Goal: Task Accomplishment & Management: Manage account settings

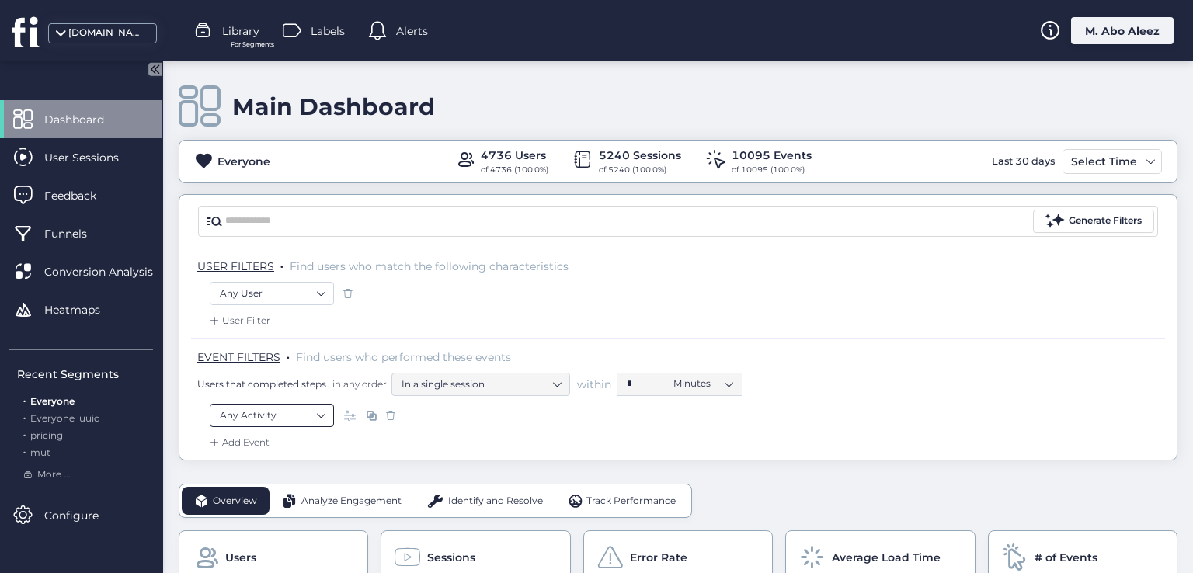
click at [308, 417] on nz-select-item "Any Activity" at bounding box center [272, 415] width 104 height 23
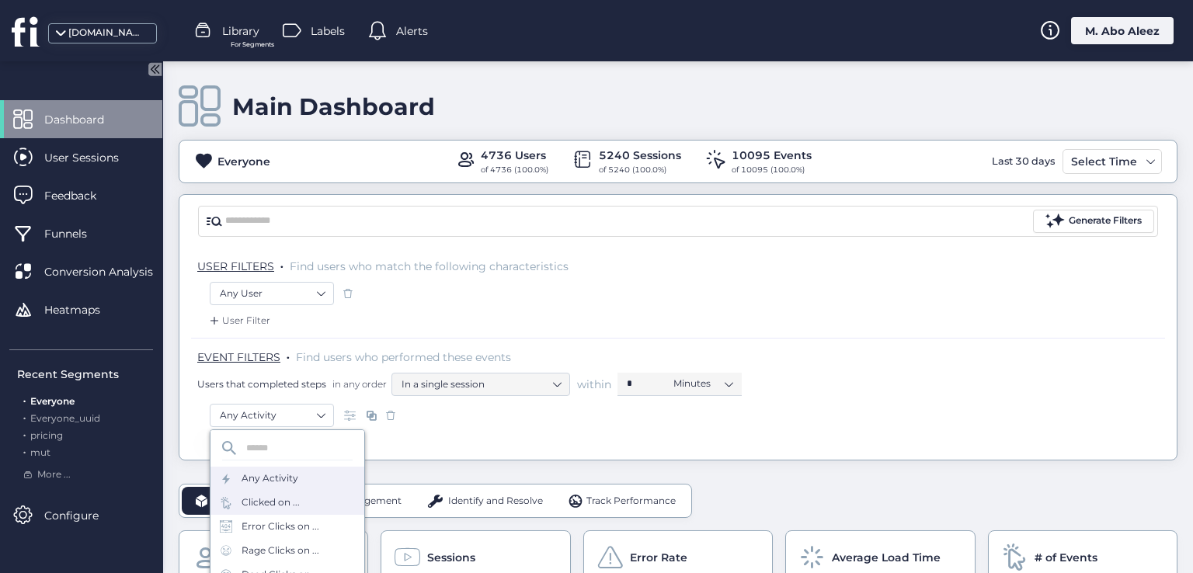
click at [282, 510] on div "Clicked on ..." at bounding box center [271, 503] width 58 height 15
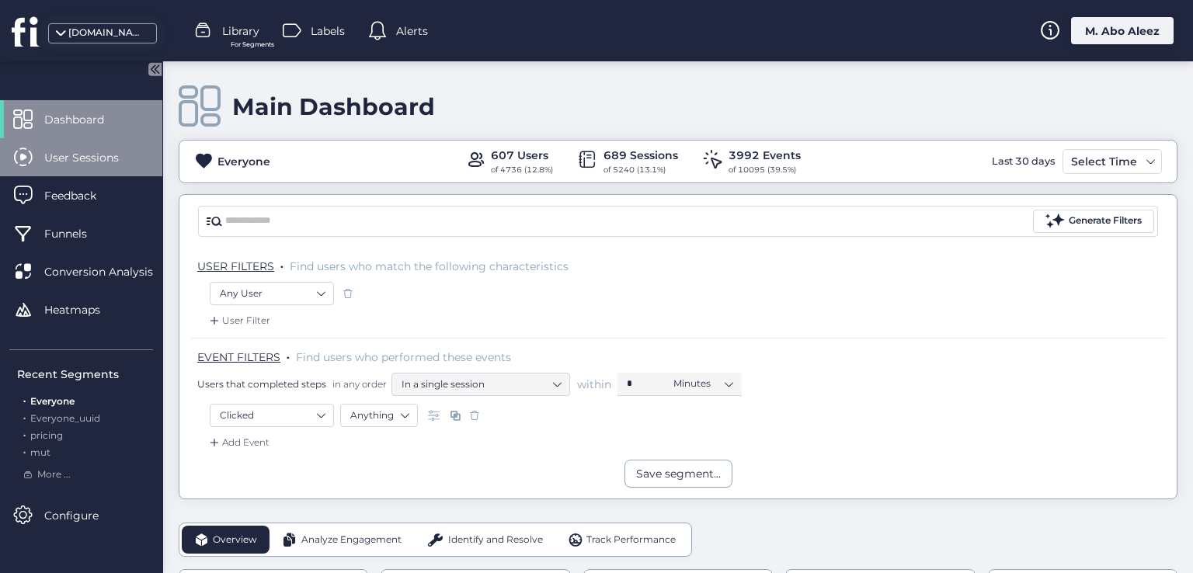
click at [85, 144] on div "User Sessions" at bounding box center [81, 157] width 162 height 38
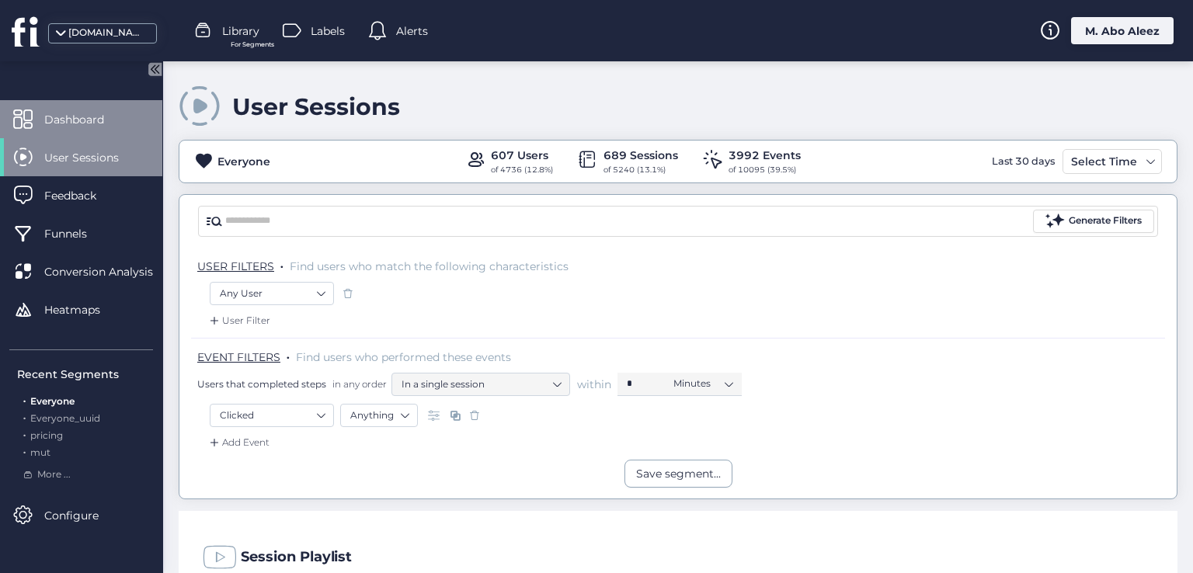
click at [113, 116] on span "Dashboard" at bounding box center [85, 119] width 83 height 17
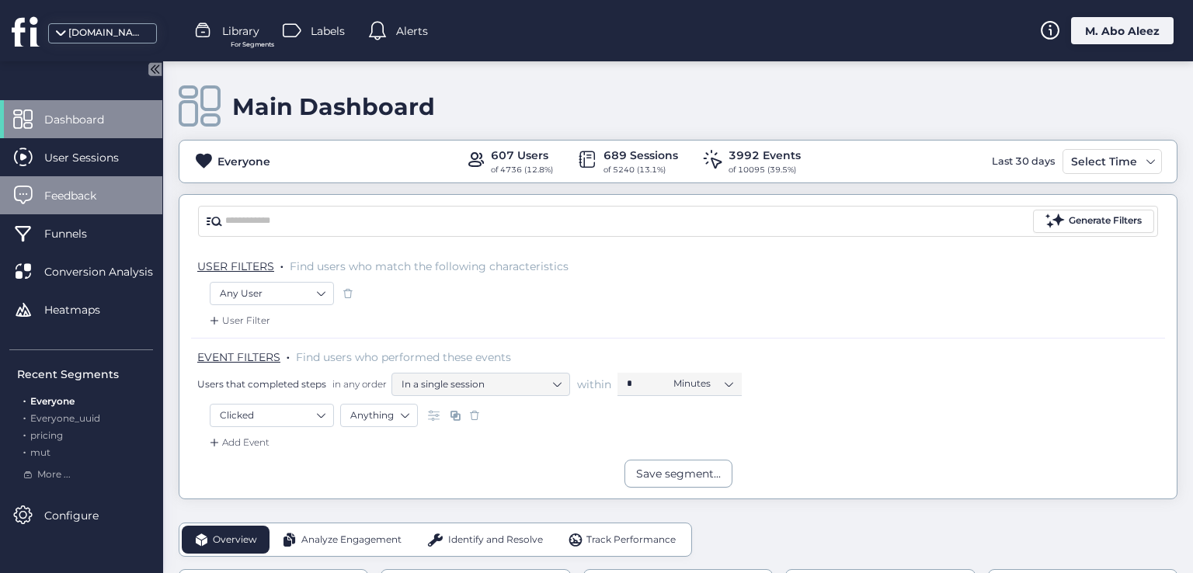
click at [102, 196] on span "Feedback" at bounding box center [81, 195] width 75 height 17
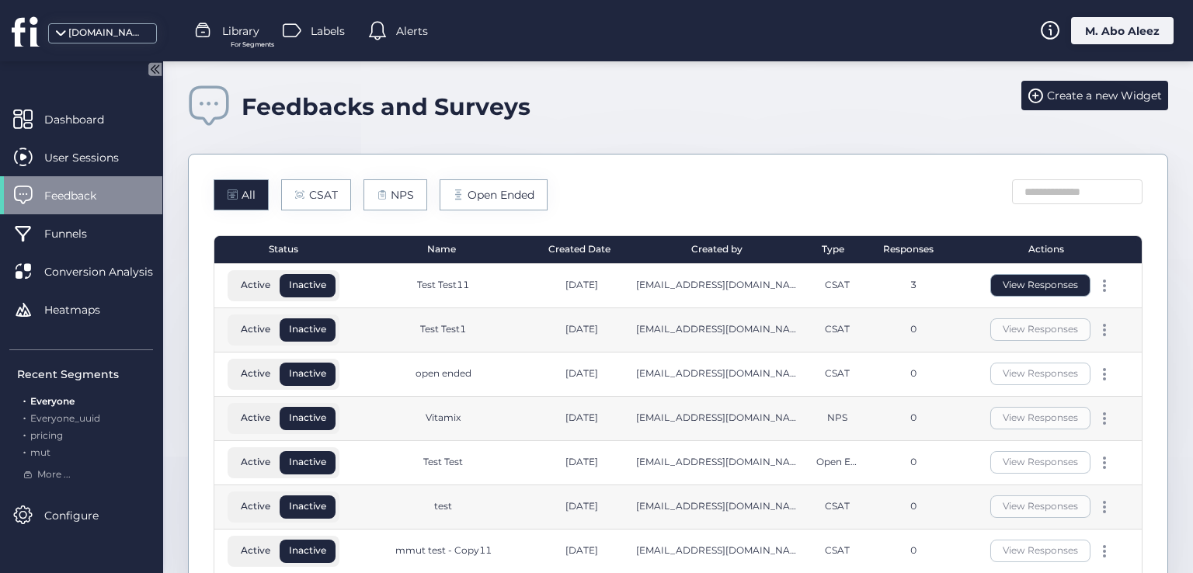
click at [994, 280] on button "View Responses" at bounding box center [1041, 285] width 100 height 23
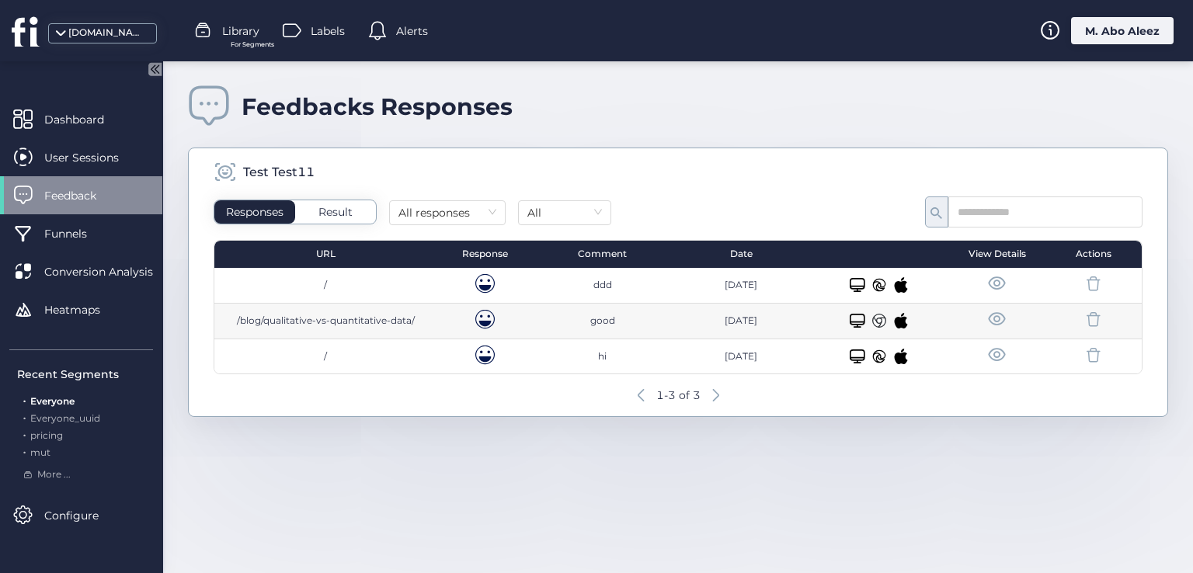
click at [991, 283] on span at bounding box center [996, 283] width 19 height 19
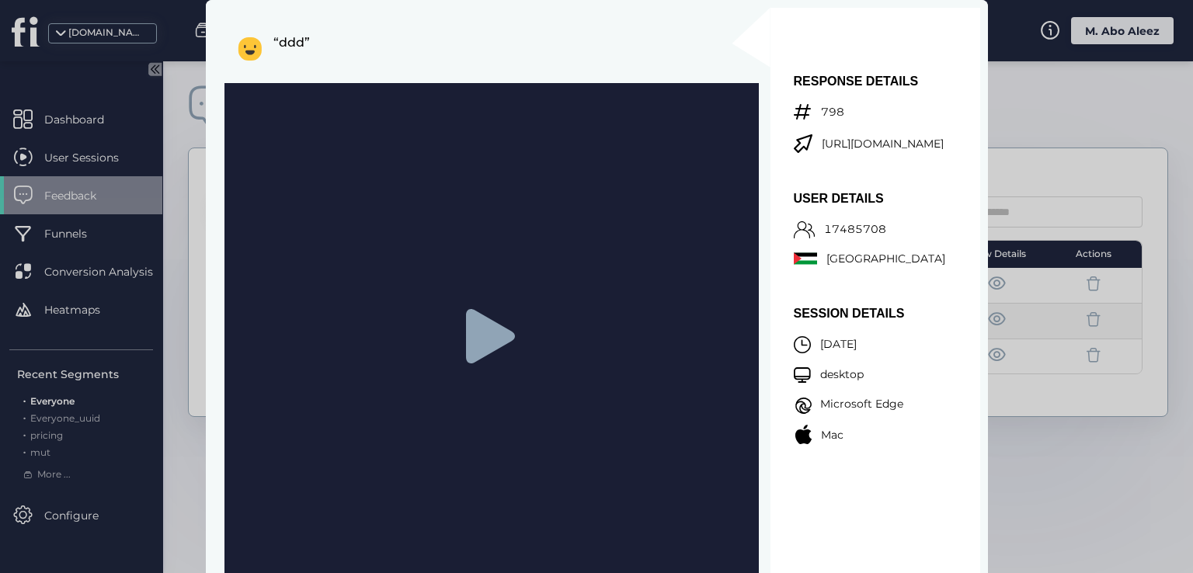
click at [494, 371] on div at bounding box center [492, 336] width 534 height 507
click at [485, 352] on icon at bounding box center [489, 336] width 49 height 54
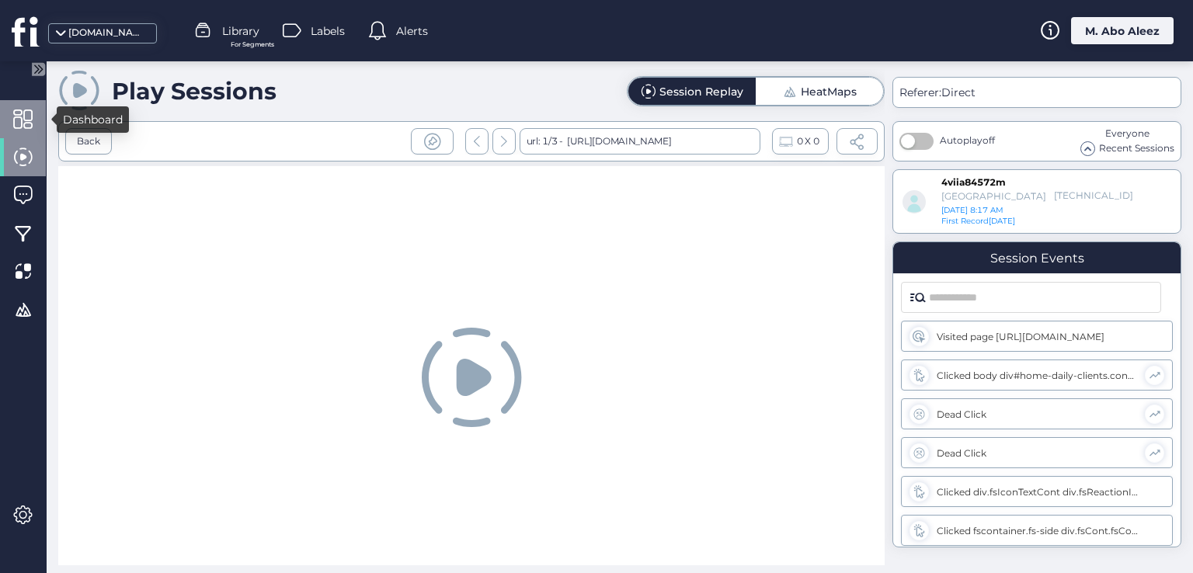
click at [23, 120] on span at bounding box center [22, 119] width 19 height 19
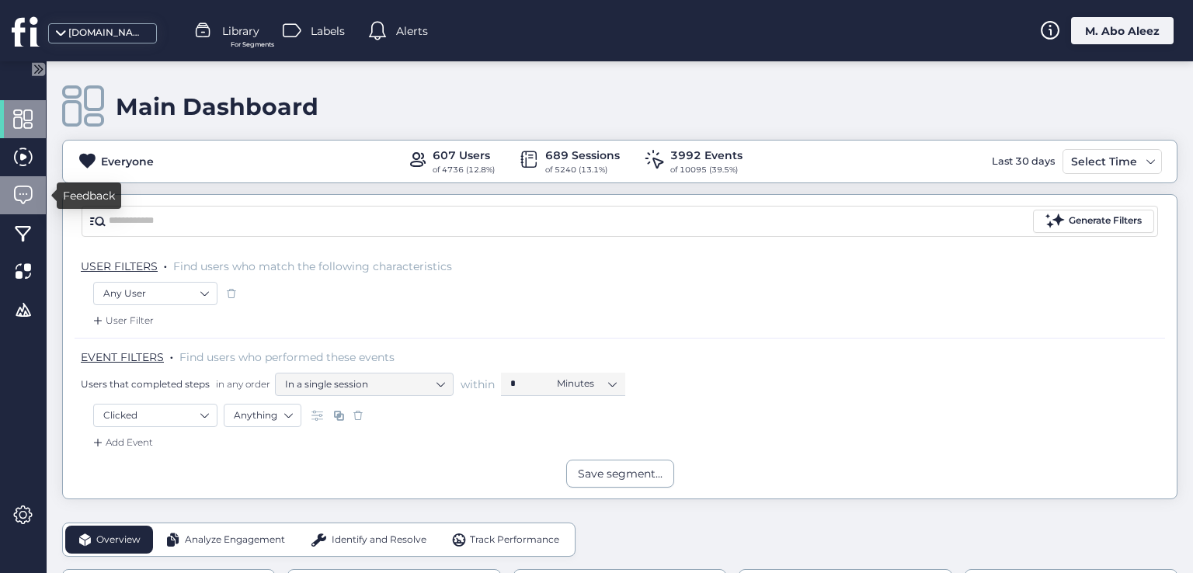
click at [37, 200] on div at bounding box center [23, 195] width 46 height 38
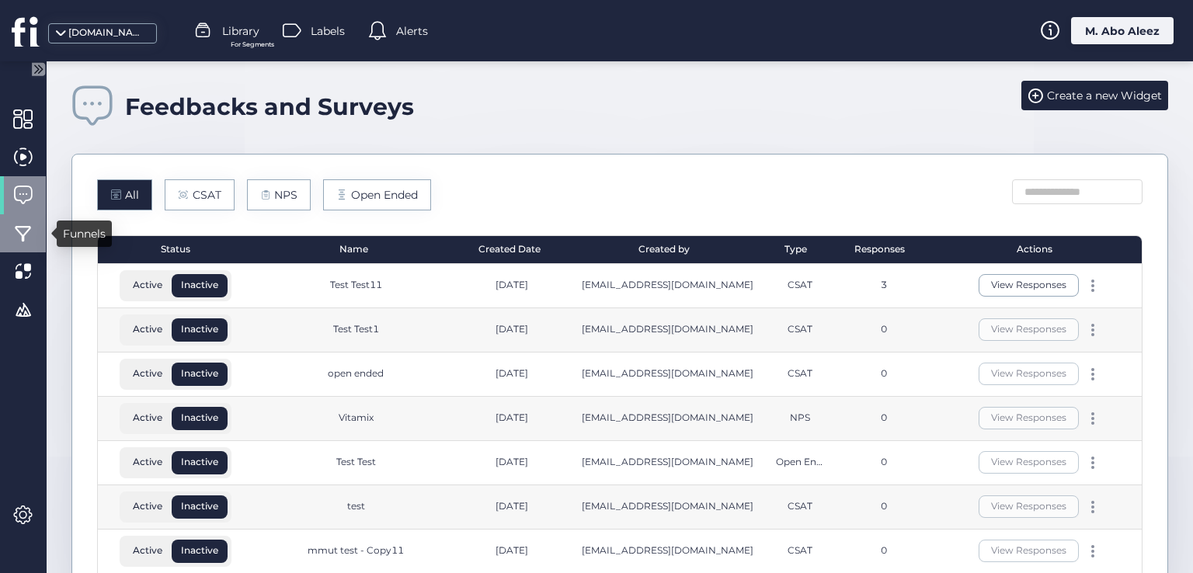
click at [32, 228] on span at bounding box center [22, 233] width 19 height 19
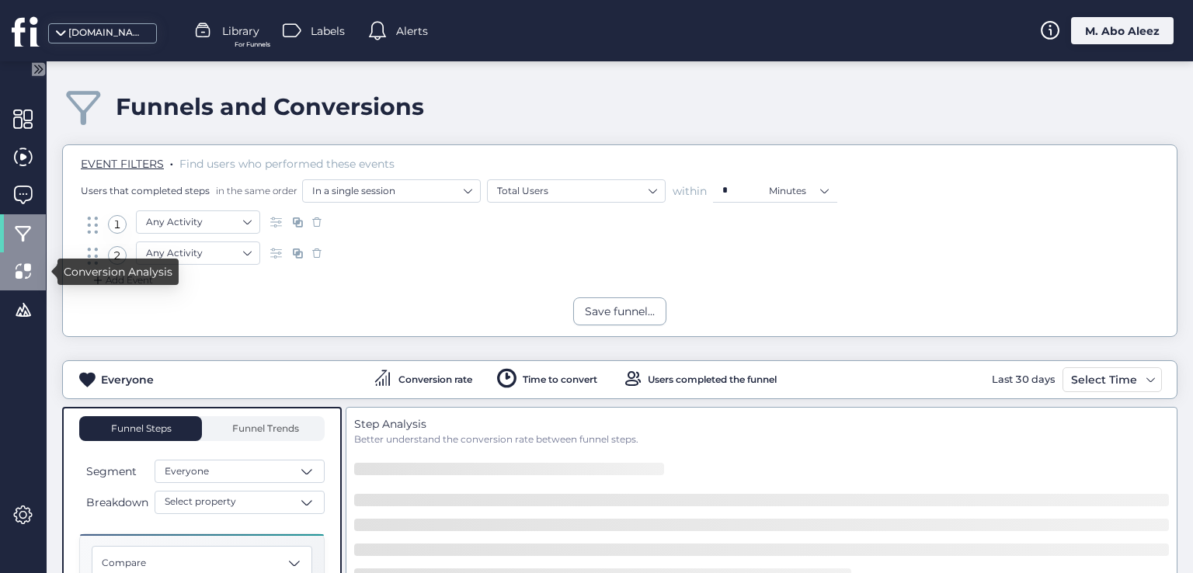
click at [25, 271] on span at bounding box center [22, 271] width 19 height 19
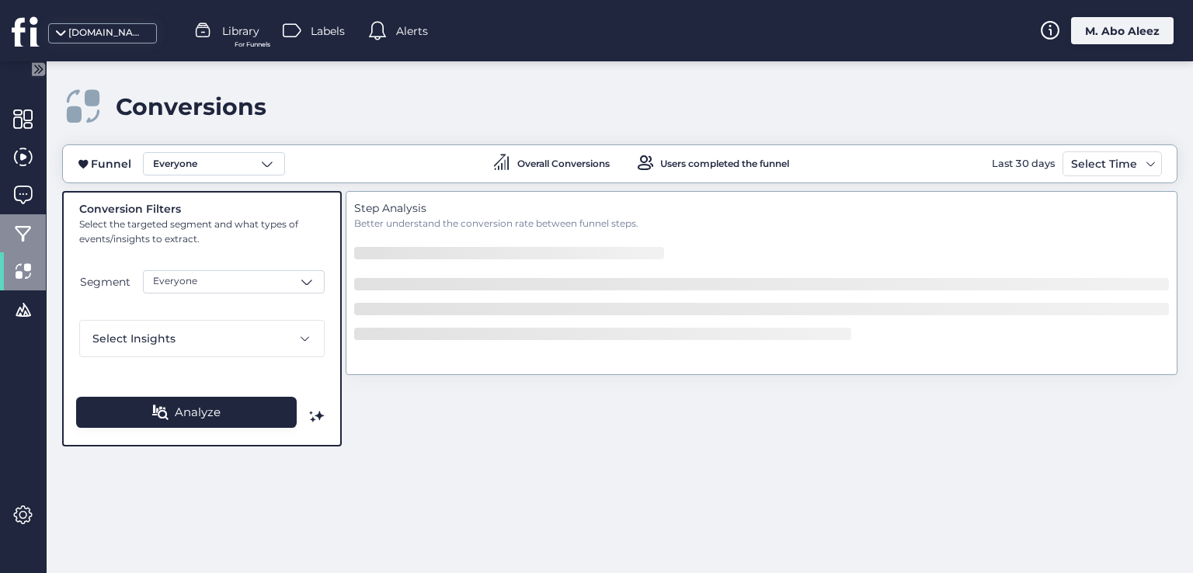
click at [9, 232] on div at bounding box center [23, 233] width 46 height 38
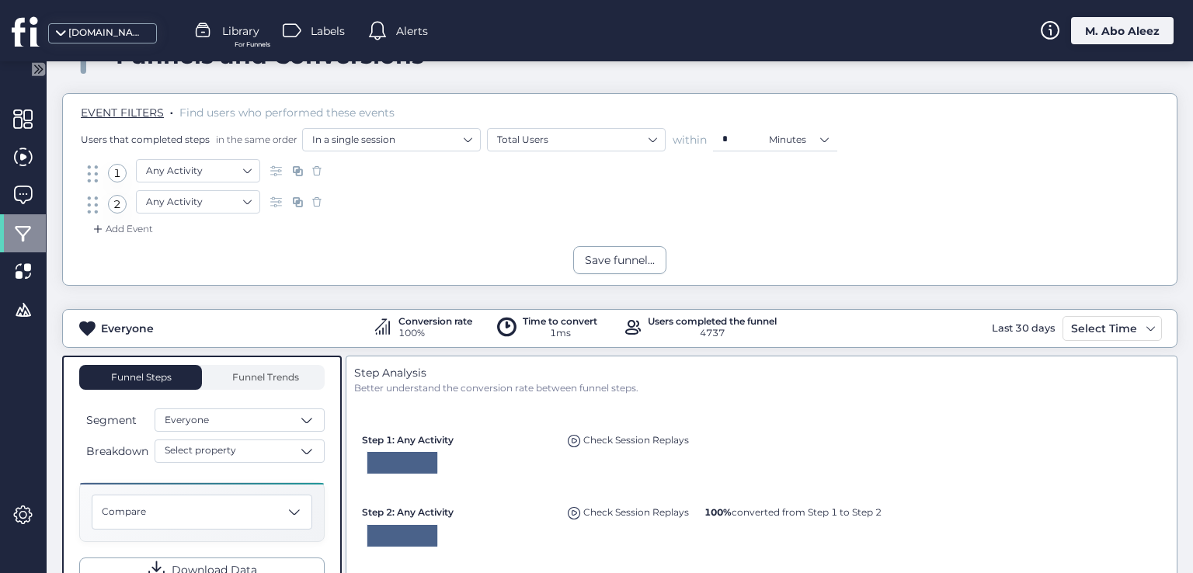
scroll to position [78, 0]
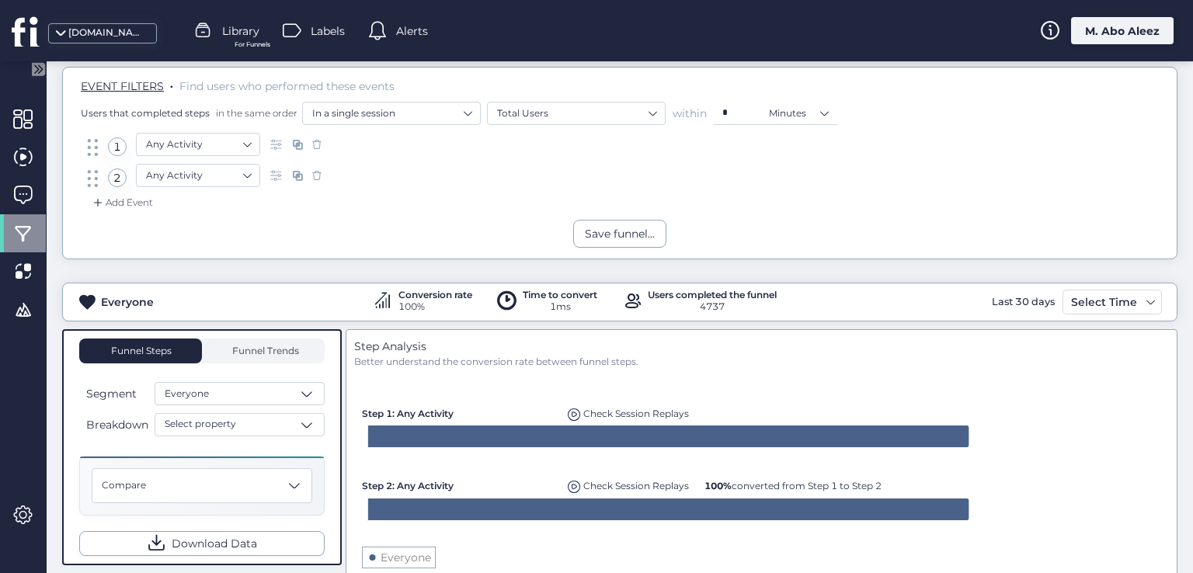
click at [569, 413] on span at bounding box center [574, 414] width 13 height 13
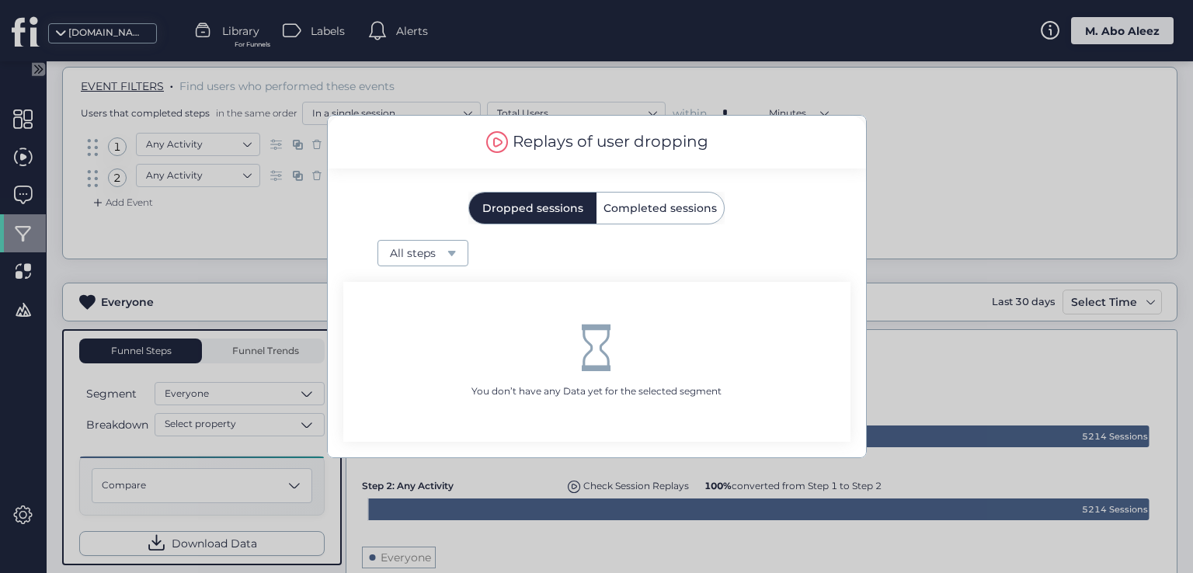
click at [631, 231] on div "Replays of user dropping Dropped sessions Completed sessions All steps" at bounding box center [597, 191] width 538 height 151
click at [637, 197] on span "Completed sessions" at bounding box center [660, 208] width 113 height 31
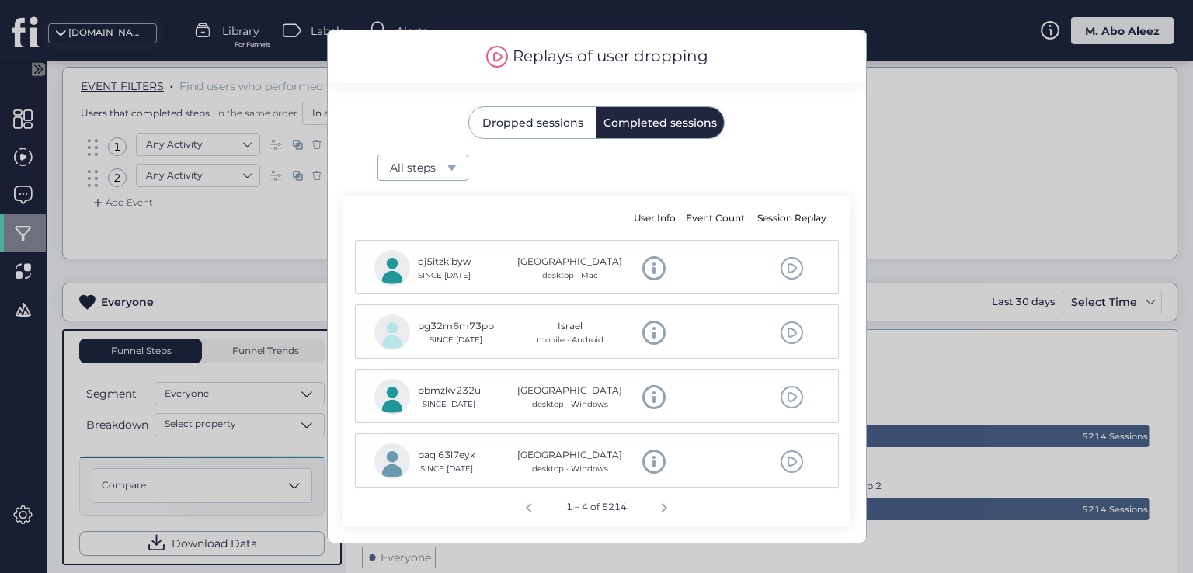
click at [794, 265] on span at bounding box center [792, 268] width 24 height 24
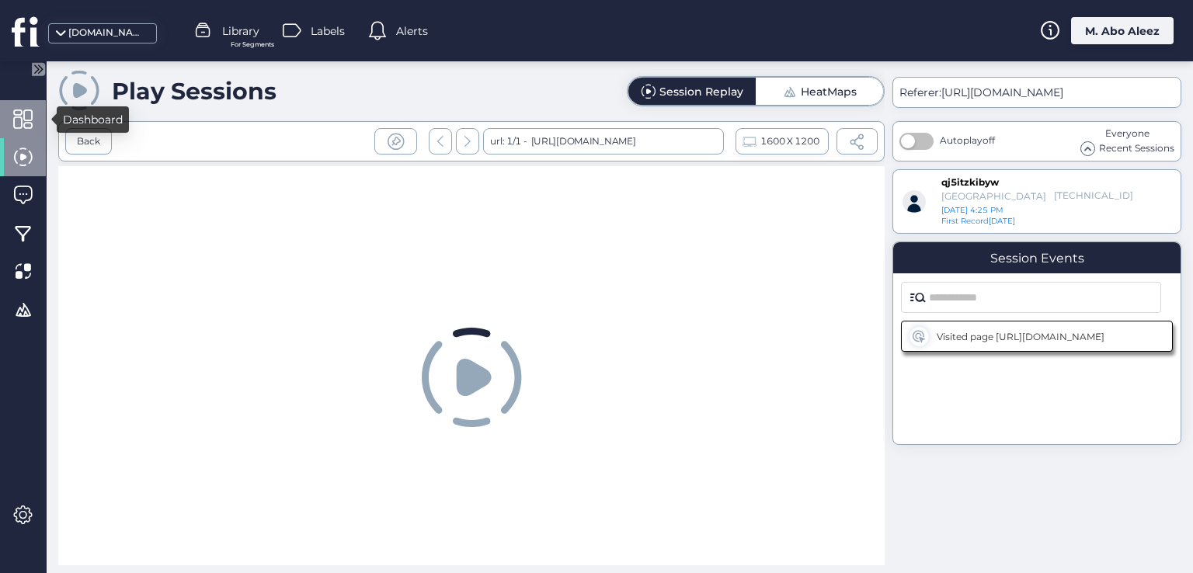
click at [26, 122] on span at bounding box center [22, 119] width 19 height 19
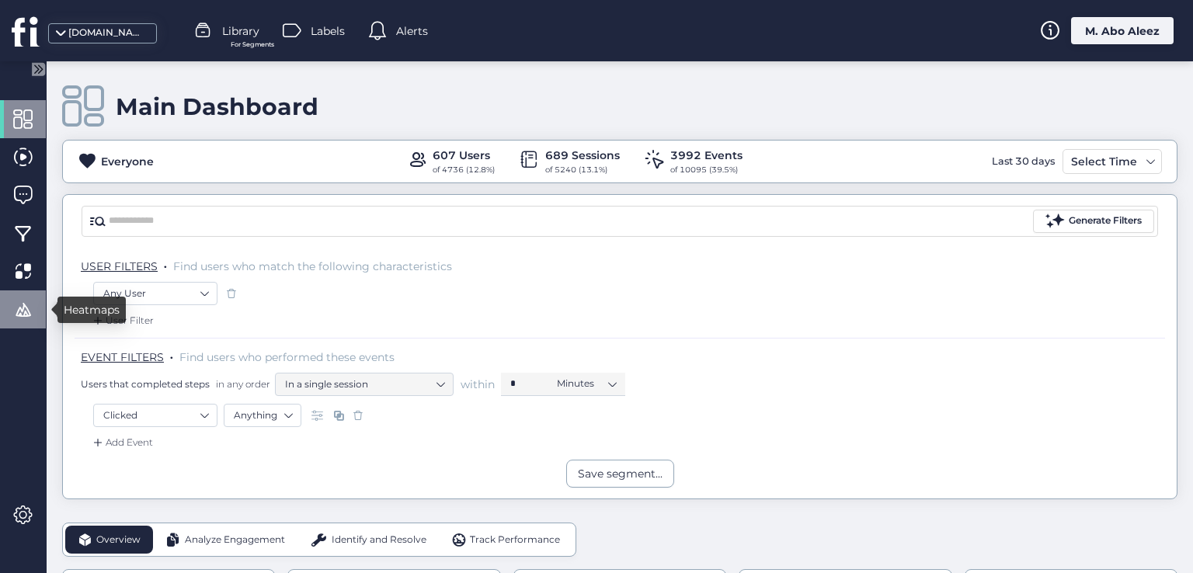
click at [25, 324] on div at bounding box center [23, 310] width 46 height 38
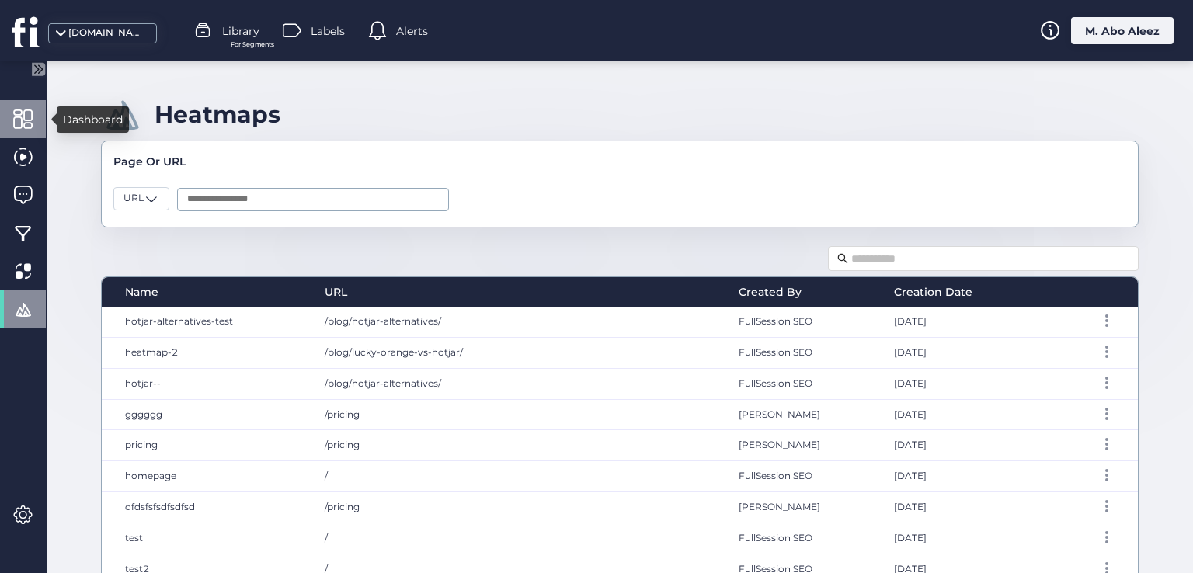
click at [15, 134] on div at bounding box center [23, 119] width 46 height 38
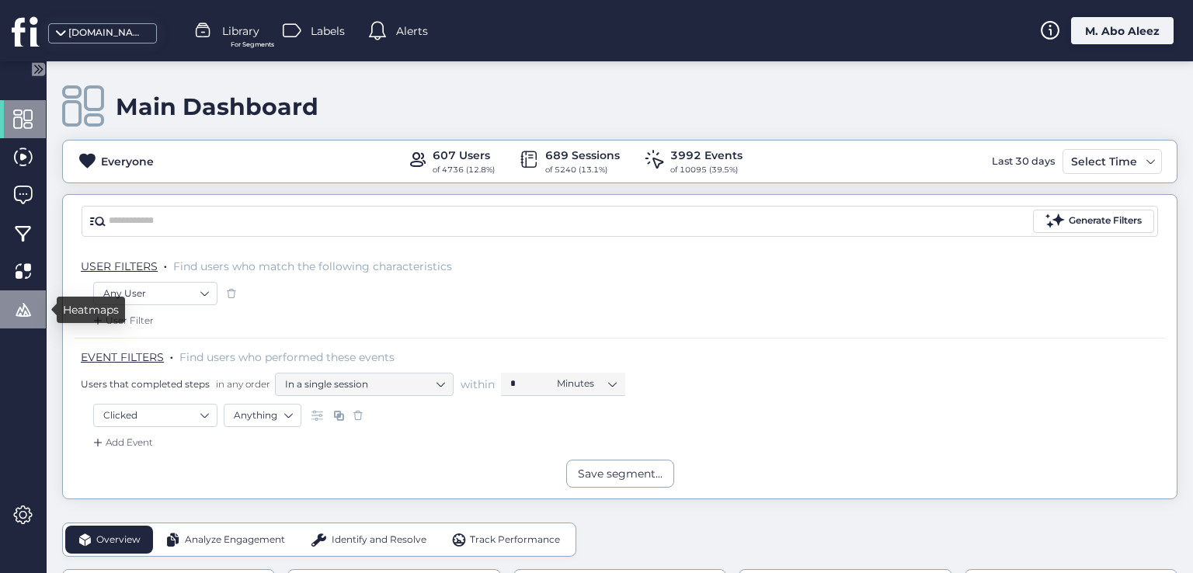
click at [22, 292] on div at bounding box center [23, 310] width 46 height 38
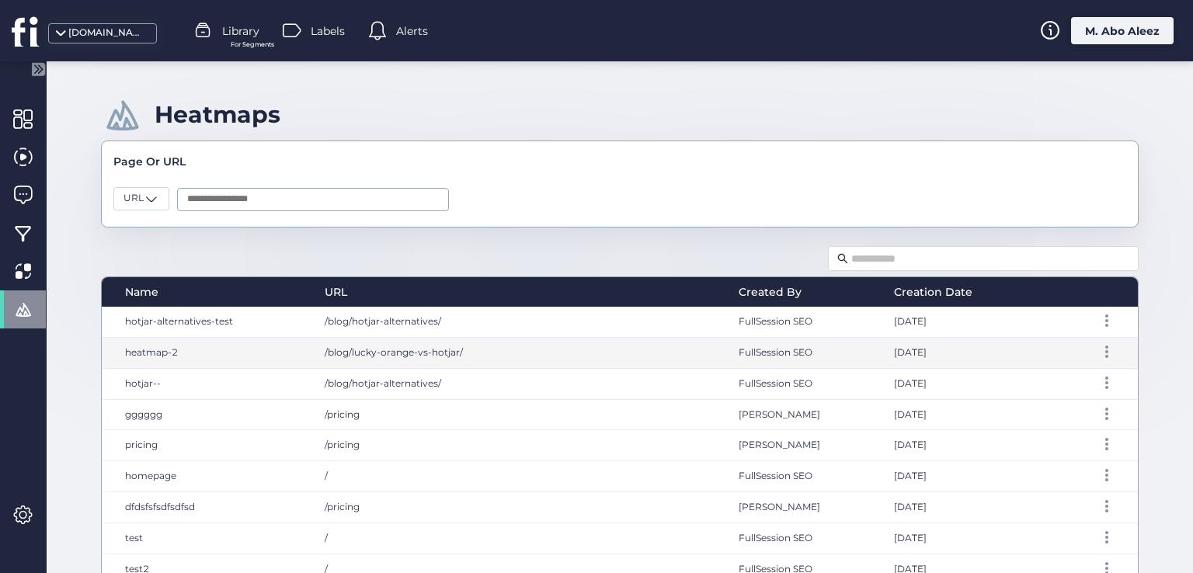
click at [420, 352] on span "/blog/lucky-orange-vs-hotjar/" at bounding box center [394, 352] width 138 height 12
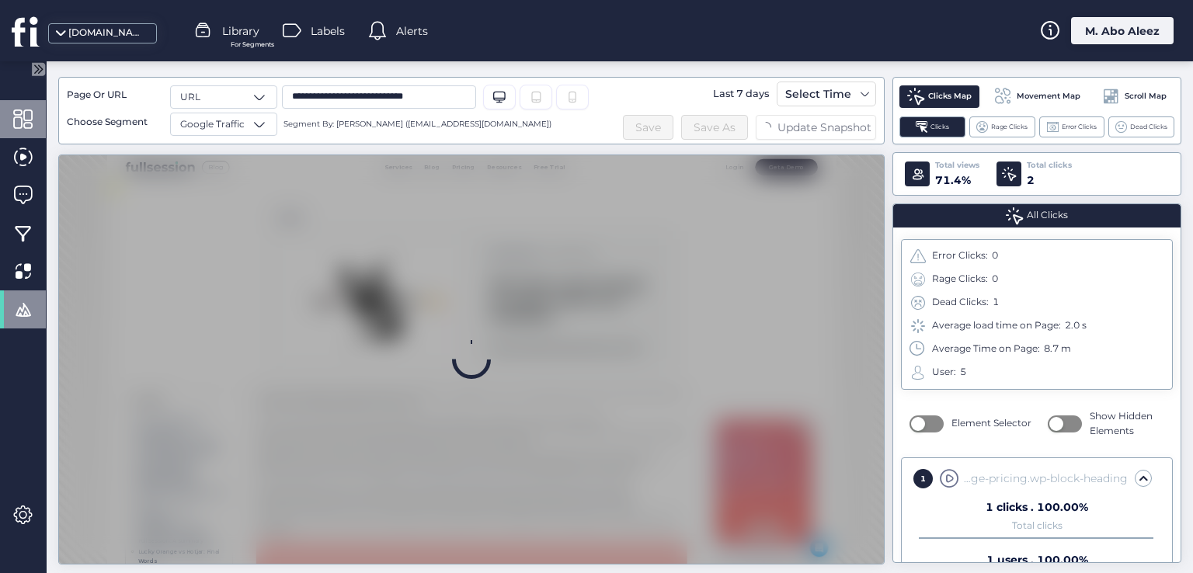
click at [25, 121] on span at bounding box center [22, 119] width 19 height 19
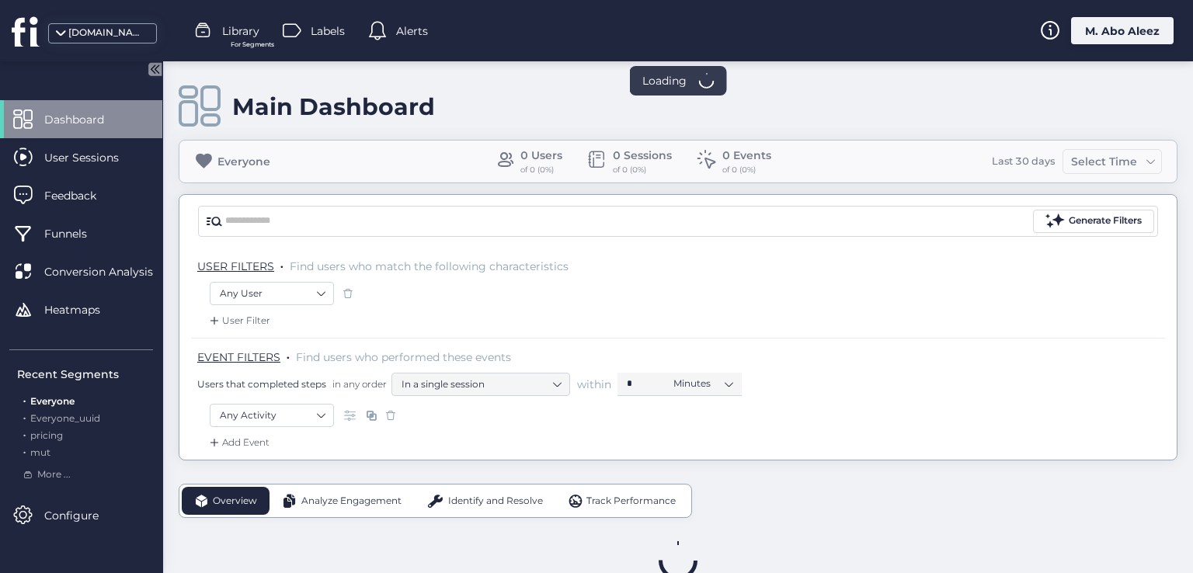
click at [1099, 40] on div "M. Abo Aleez" at bounding box center [1122, 30] width 103 height 27
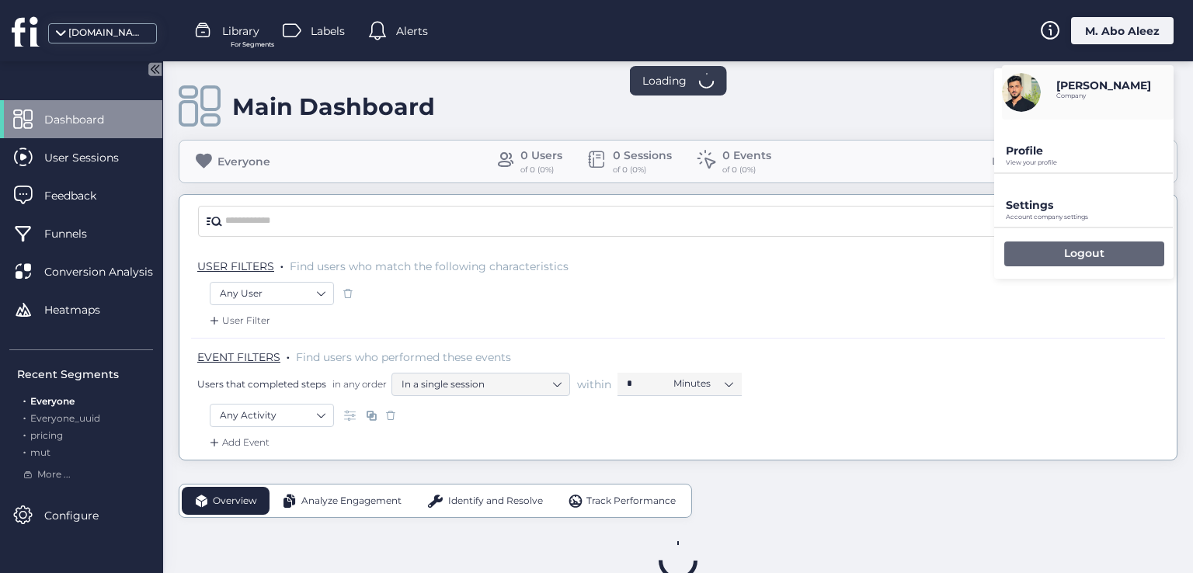
click at [1084, 252] on p "Logout" at bounding box center [1084, 253] width 40 height 14
